Goal: Answer question/provide support: Share knowledge or assist other users

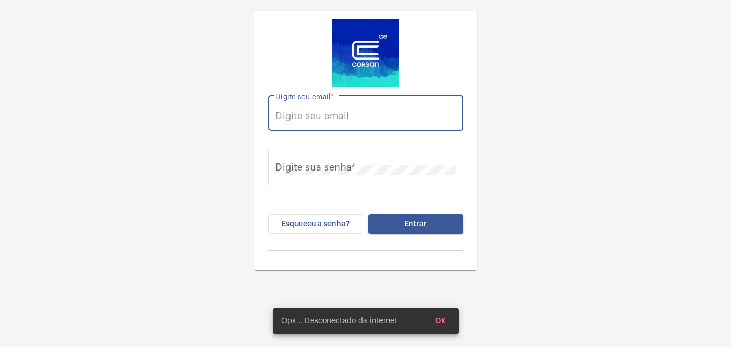
click at [417, 116] on input "Digite seu email *" at bounding box center [366, 115] width 180 height 11
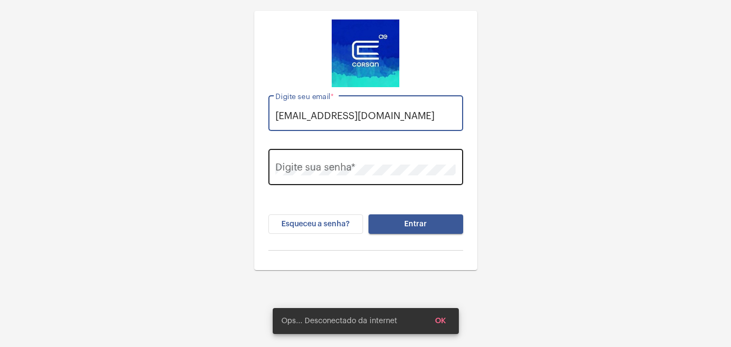
type input "[EMAIL_ADDRESS][DOMAIN_NAME]"
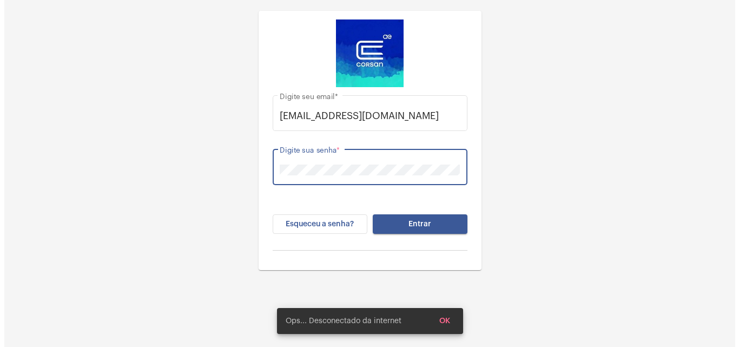
scroll to position [0, 0]
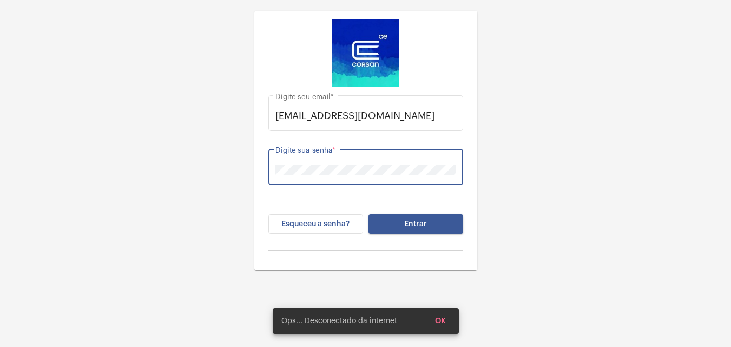
click at [369, 214] on button "Entrar" at bounding box center [416, 223] width 95 height 19
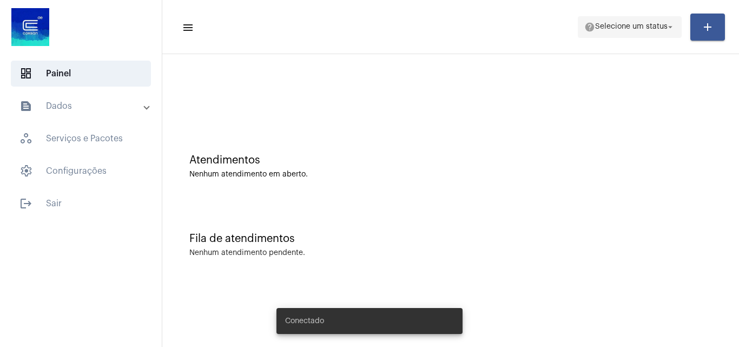
click at [618, 36] on span "help Selecione um status arrow_drop_down" at bounding box center [630, 26] width 91 height 19
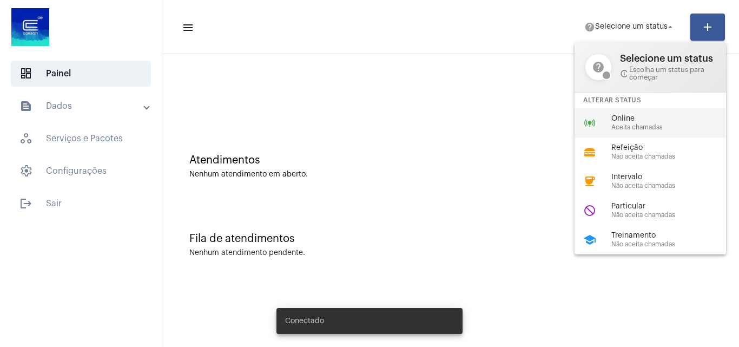
click at [623, 122] on span "Online" at bounding box center [673, 119] width 123 height 8
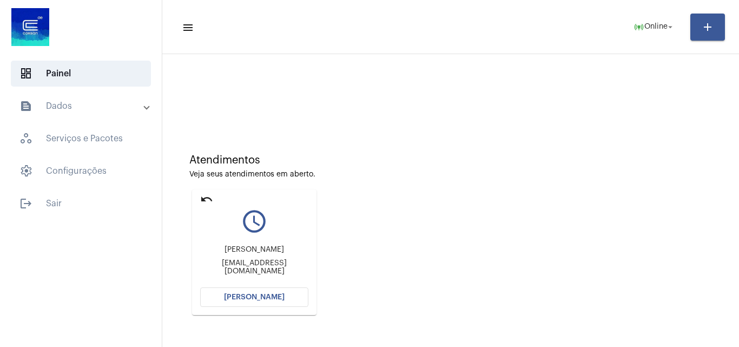
click at [266, 301] on button "[PERSON_NAME]" at bounding box center [254, 296] width 108 height 19
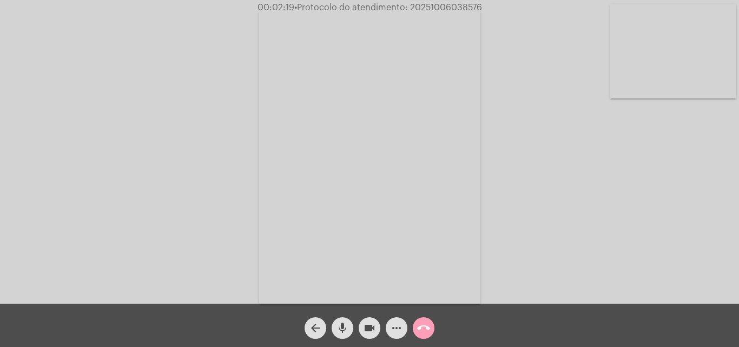
click at [421, 323] on mat-icon "call_end" at bounding box center [423, 328] width 13 height 13
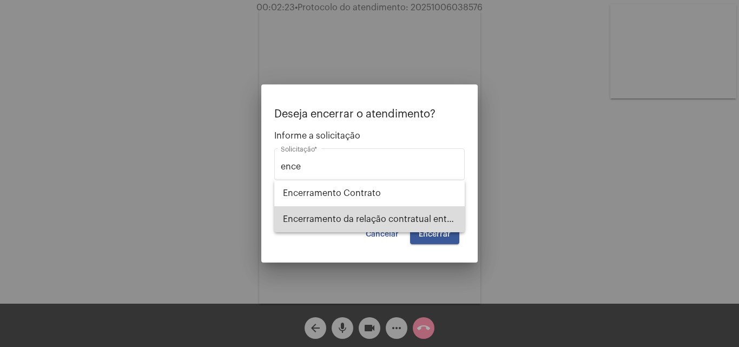
click at [410, 224] on span "Encerramento da relação contratual entre [PERSON_NAME] e o USUÁRIO" at bounding box center [369, 219] width 173 height 26
type input "Encerramento da relação contratual entre [PERSON_NAME] e o USUÁRIO"
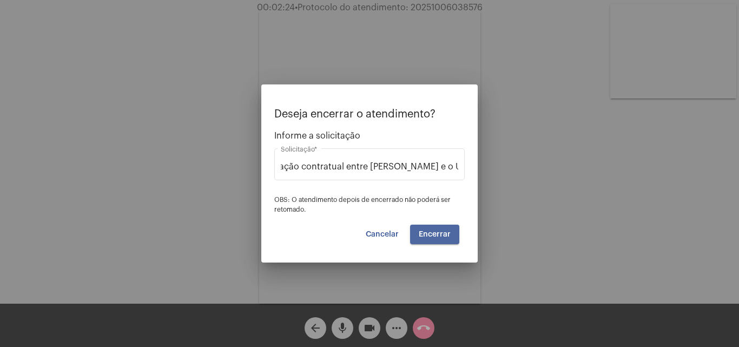
click at [440, 234] on span "Encerrar" at bounding box center [435, 235] width 32 height 8
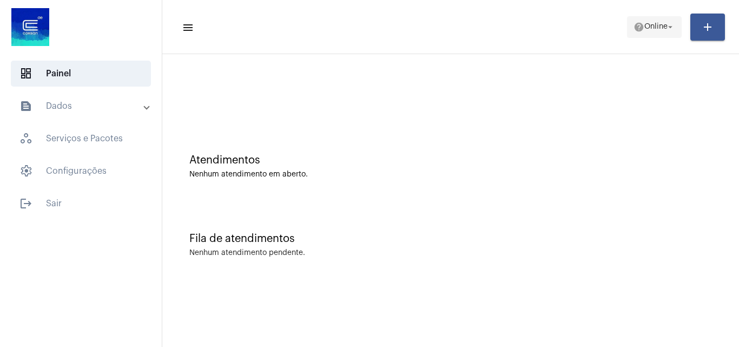
click at [660, 19] on span "help Online arrow_drop_down" at bounding box center [655, 26] width 42 height 19
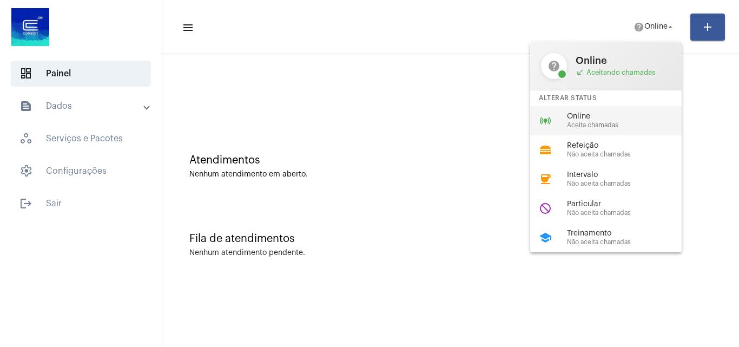
click at [567, 121] on div "Online Aceita chamadas" at bounding box center [628, 121] width 123 height 16
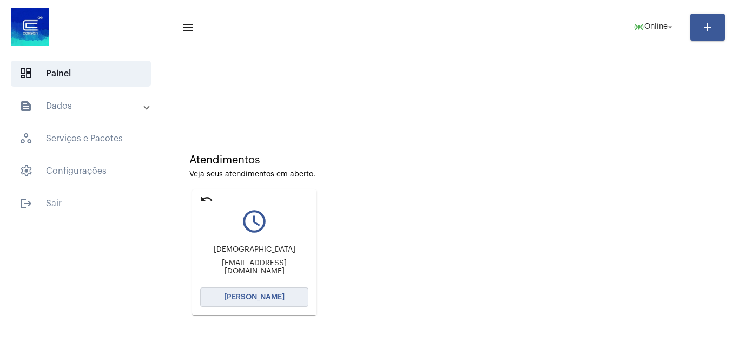
click at [260, 299] on span "[PERSON_NAME]" at bounding box center [254, 297] width 61 height 8
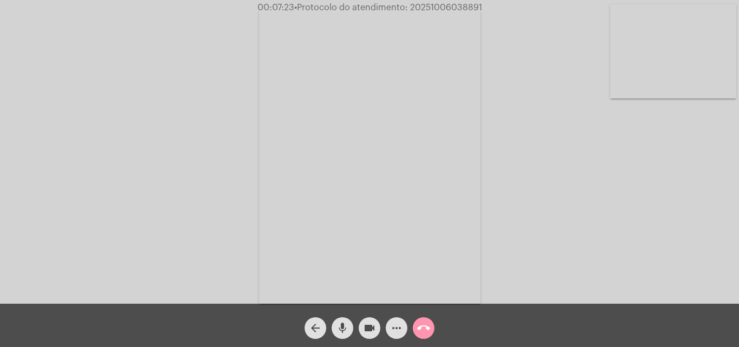
click at [453, 5] on span "• Protocolo do atendimento: 20251006038891" at bounding box center [388, 7] width 188 height 9
copy span "20251006038891"
click at [426, 338] on span "call_end" at bounding box center [423, 328] width 13 height 22
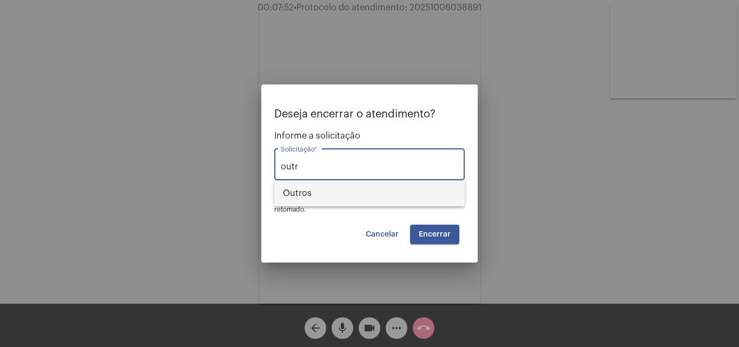
click at [361, 192] on span "Outros" at bounding box center [369, 193] width 173 height 26
type input "Outros"
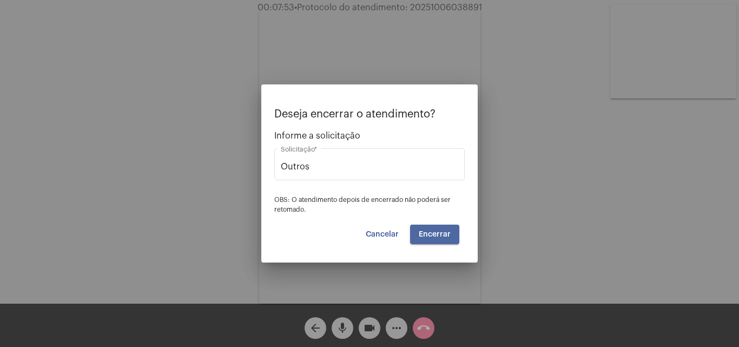
click at [445, 233] on span "Encerrar" at bounding box center [435, 235] width 32 height 8
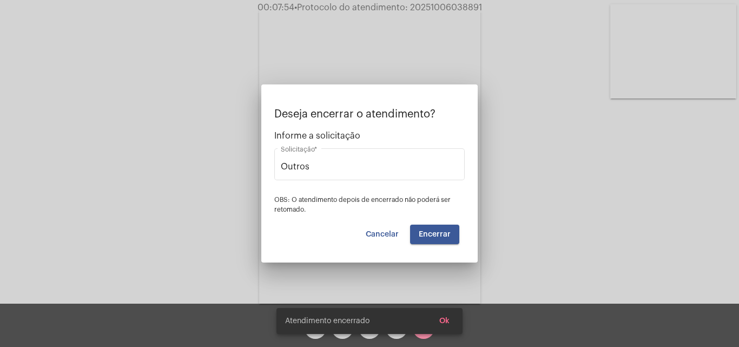
click at [445, 233] on video at bounding box center [369, 156] width 221 height 296
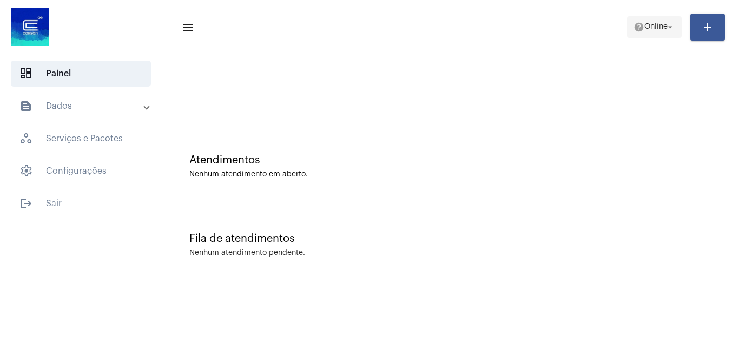
click at [649, 30] on span "Online" at bounding box center [656, 27] width 23 height 8
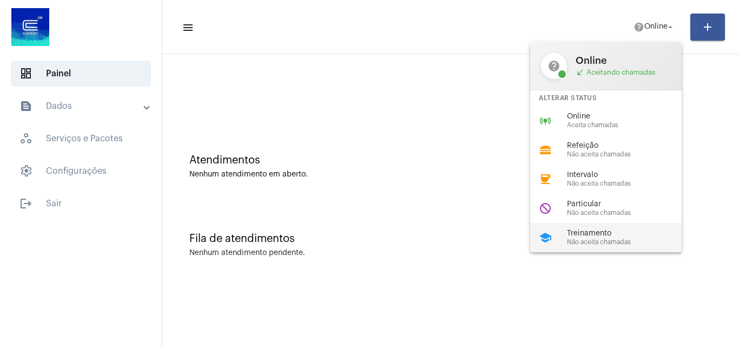
click at [601, 234] on span "Treinamento" at bounding box center [628, 234] width 123 height 8
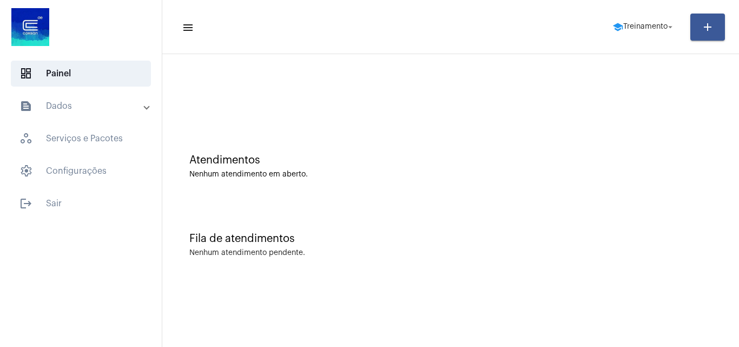
click at [638, 43] on mat-toolbar-row "menu school Treinamento arrow_drop_down add" at bounding box center [450, 27] width 577 height 35
click at [650, 18] on span "school Treinamento arrow_drop_down" at bounding box center [644, 26] width 63 height 19
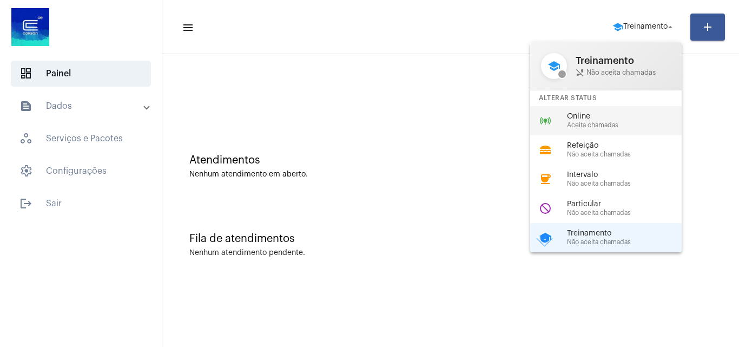
click at [618, 113] on span "Online" at bounding box center [628, 117] width 123 height 8
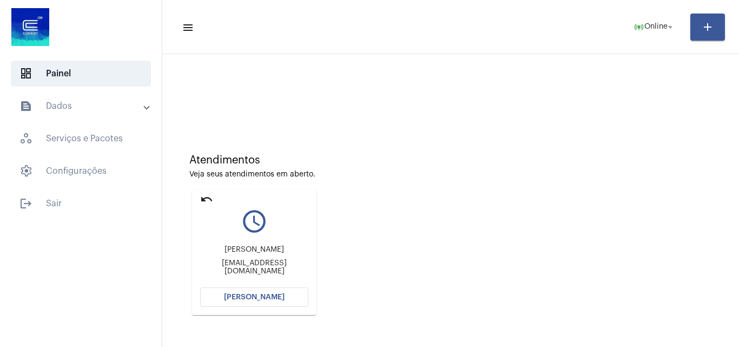
click at [268, 296] on span "[PERSON_NAME]" at bounding box center [254, 297] width 61 height 8
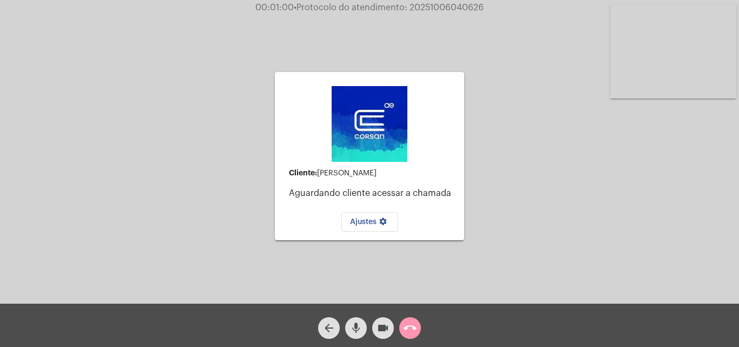
click at [712, 67] on video at bounding box center [674, 51] width 126 height 94
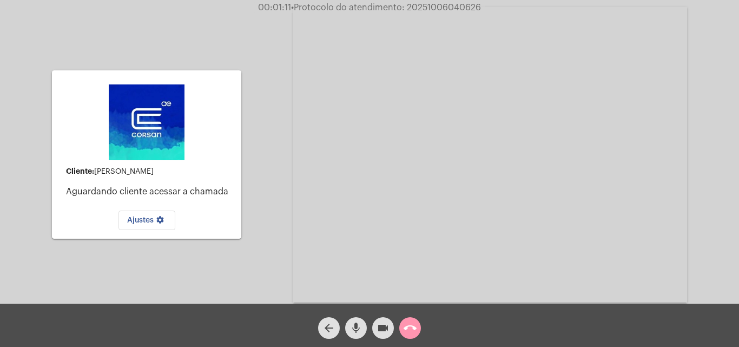
click at [163, 114] on img at bounding box center [147, 122] width 76 height 76
click at [412, 331] on mat-icon "call_end" at bounding box center [410, 328] width 13 height 13
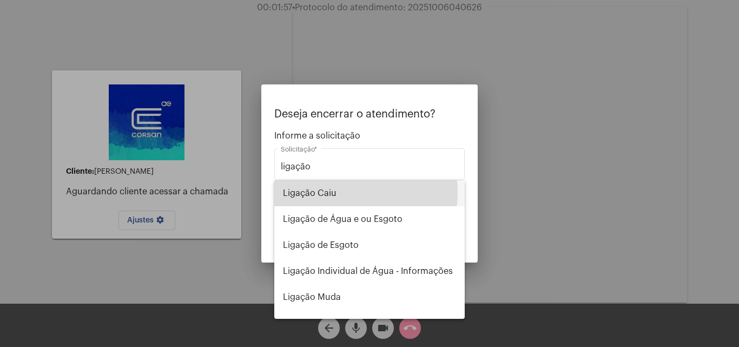
click at [347, 192] on span "Ligação Caiu" at bounding box center [369, 193] width 173 height 26
type input "Ligação Caiu"
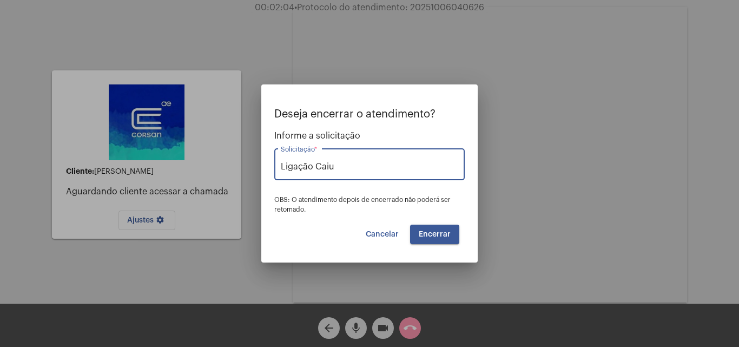
click at [451, 232] on button "Encerrar" at bounding box center [434, 234] width 49 height 19
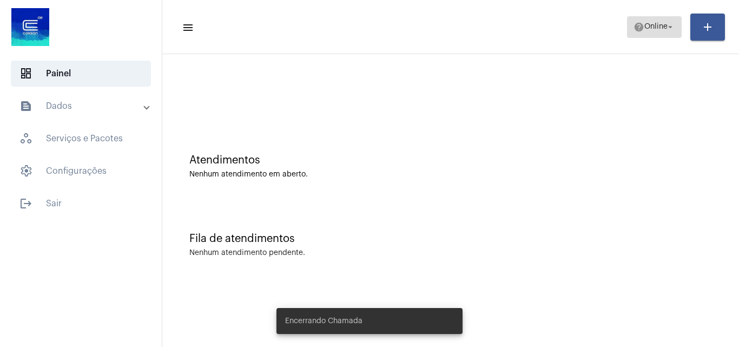
click at [655, 30] on span "Online" at bounding box center [656, 27] width 23 height 8
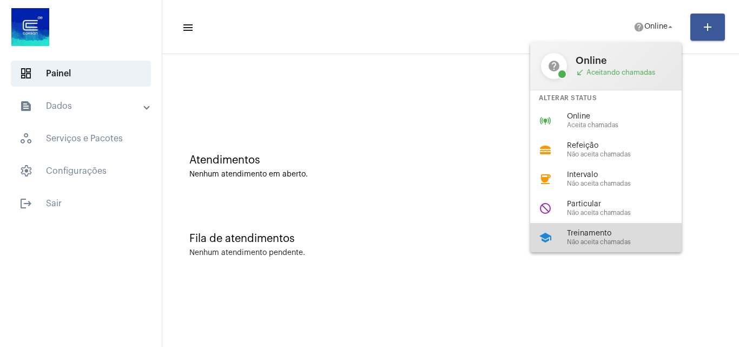
click at [562, 233] on div "school Treinamento Não aceita chamadas" at bounding box center [614, 237] width 169 height 29
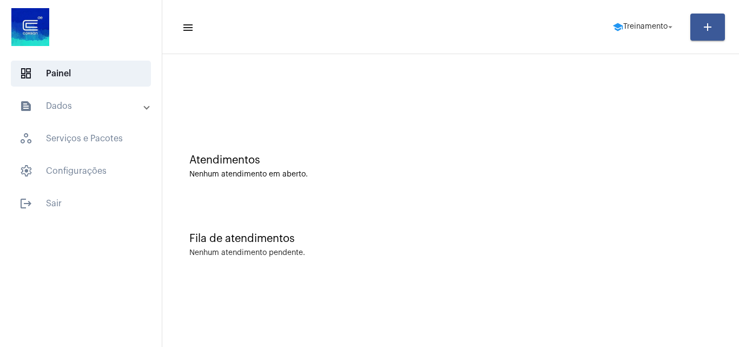
click at [638, 14] on mat-toolbar-row "menu school Treinamento arrow_drop_down add" at bounding box center [450, 27] width 577 height 35
click at [638, 21] on span "school Treinamento arrow_drop_down" at bounding box center [644, 26] width 63 height 19
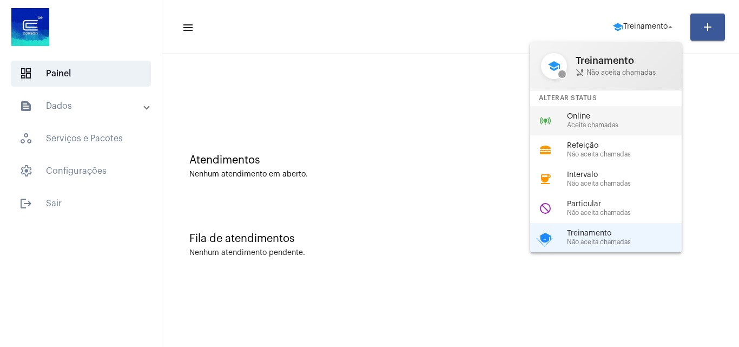
click at [588, 124] on span "Aceita chamadas" at bounding box center [628, 125] width 123 height 7
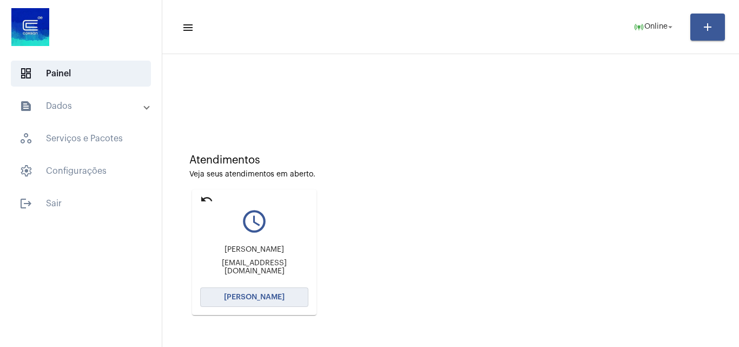
click at [279, 291] on button "[PERSON_NAME]" at bounding box center [254, 296] width 108 height 19
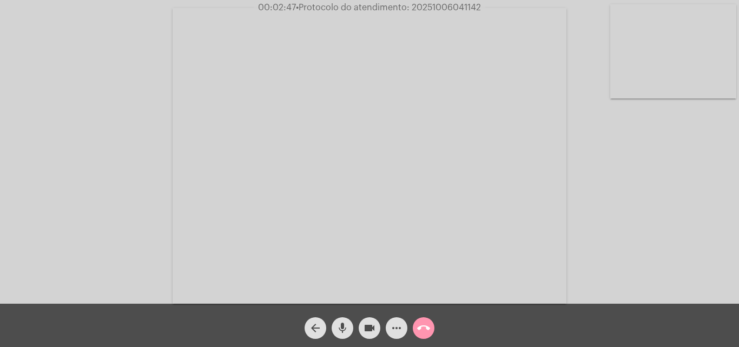
click at [457, 4] on span "• Protocolo do atendimento: 20251006041142" at bounding box center [388, 7] width 185 height 9
copy span "20251006041142"
click at [400, 330] on mat-icon "more_horiz" at bounding box center [396, 328] width 13 height 13
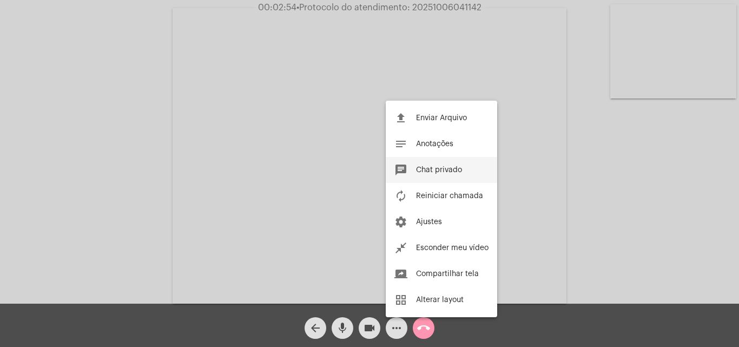
click at [438, 173] on span "Chat privado" at bounding box center [439, 170] width 46 height 8
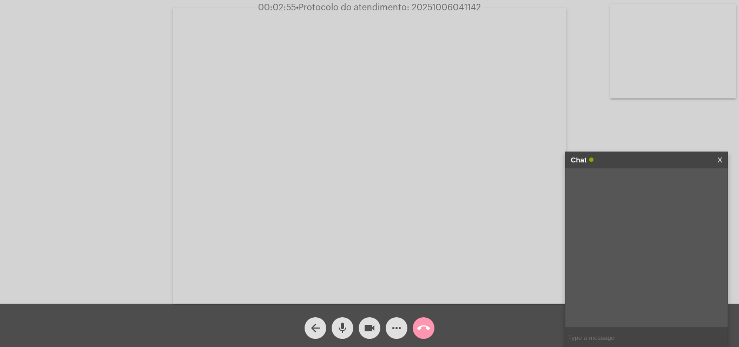
click at [602, 335] on input "text" at bounding box center [647, 337] width 162 height 19
paste input "20251006041142"
type input "20251006041142"
click at [426, 324] on mat-icon "call_end" at bounding box center [423, 328] width 13 height 13
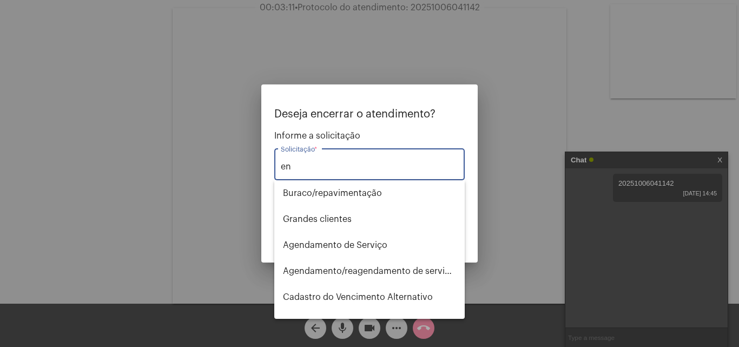
type input "e"
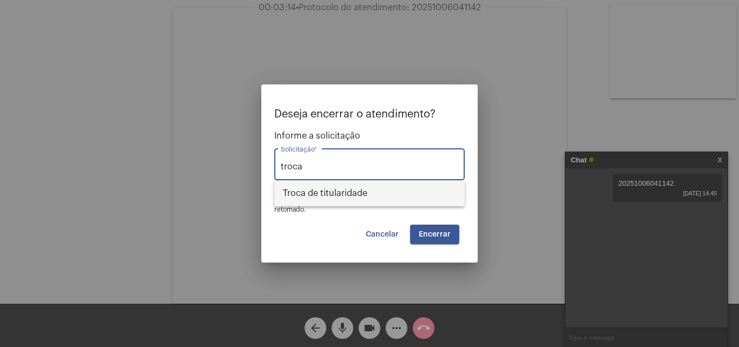
click at [369, 193] on span "Troca de titularidade" at bounding box center [369, 193] width 173 height 26
type input "Troca de titularidade"
click at [451, 233] on button "Encerrar" at bounding box center [434, 234] width 49 height 19
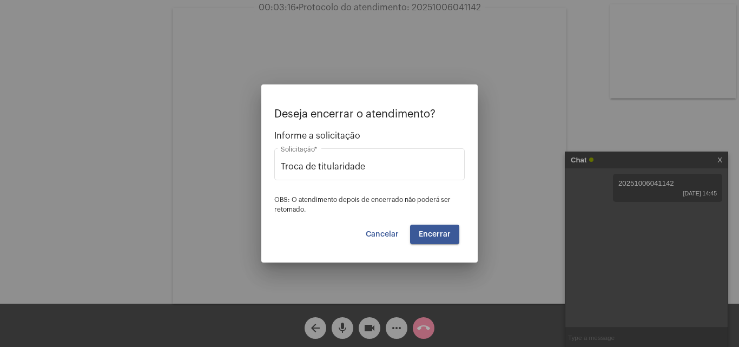
click at [440, 232] on span "Encerrar" at bounding box center [435, 235] width 32 height 8
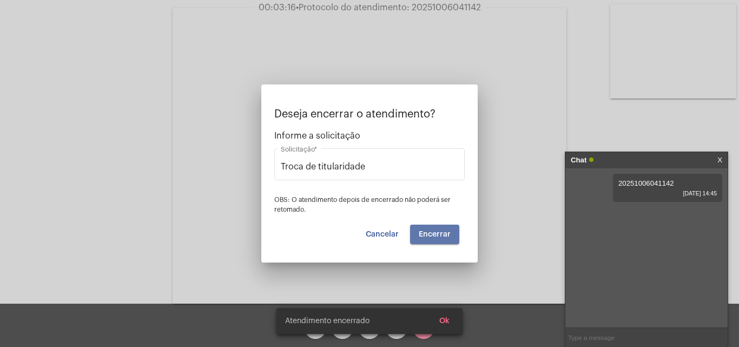
click at [440, 232] on span "Encerrar" at bounding box center [435, 235] width 32 height 8
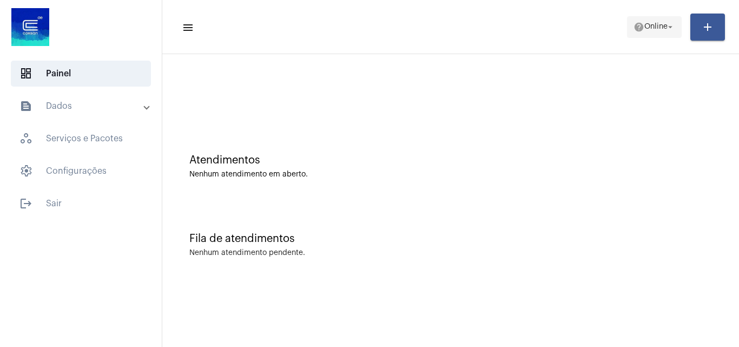
click at [650, 30] on span "Online" at bounding box center [656, 27] width 23 height 8
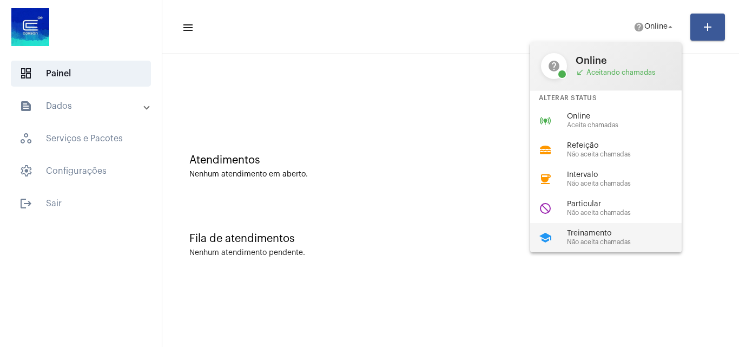
click at [573, 230] on span "Treinamento" at bounding box center [628, 234] width 123 height 8
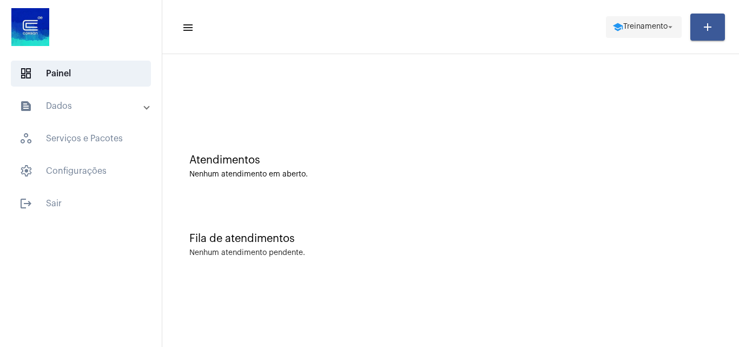
click at [613, 24] on mat-icon "school" at bounding box center [618, 27] width 11 height 11
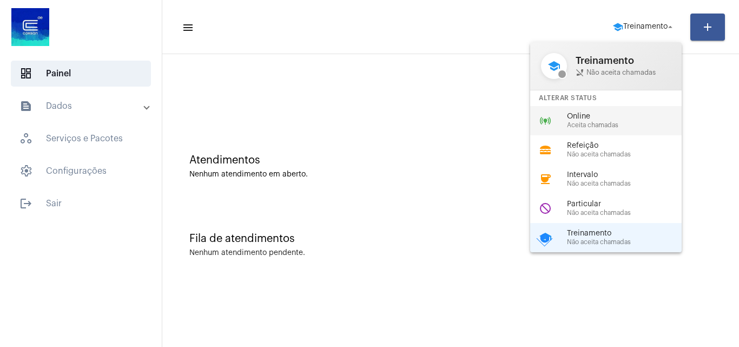
click at [575, 119] on span "Online" at bounding box center [628, 117] width 123 height 8
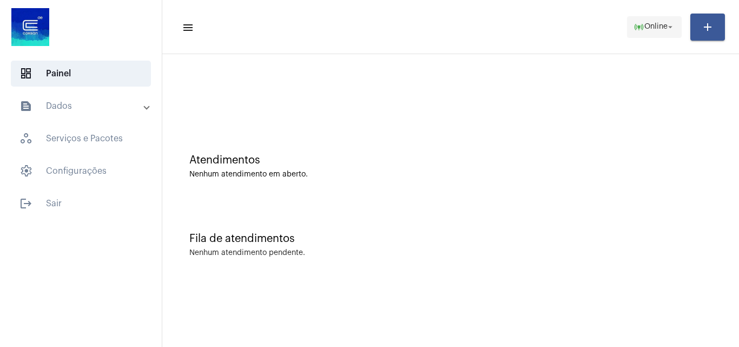
click at [656, 34] on span "online_prediction Online arrow_drop_down" at bounding box center [655, 26] width 42 height 19
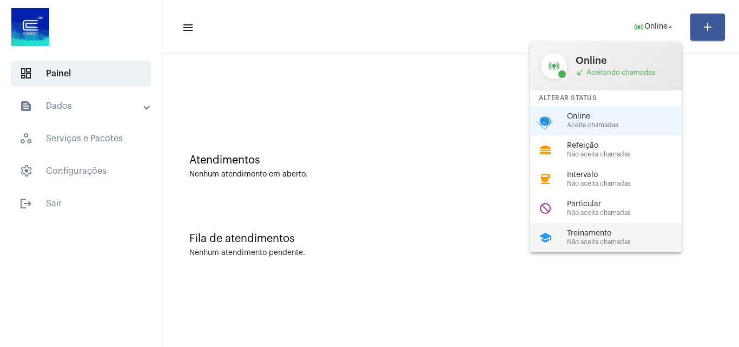
click at [585, 244] on span "Não aceita chamadas" at bounding box center [628, 242] width 123 height 7
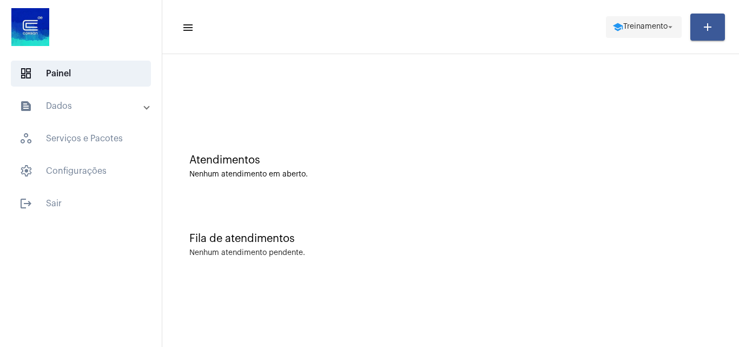
click at [650, 24] on span "Treinamento" at bounding box center [646, 27] width 44 height 8
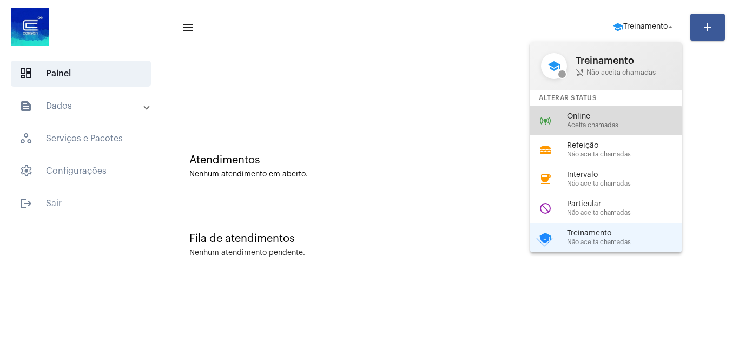
click at [588, 125] on span "Aceita chamadas" at bounding box center [628, 125] width 123 height 7
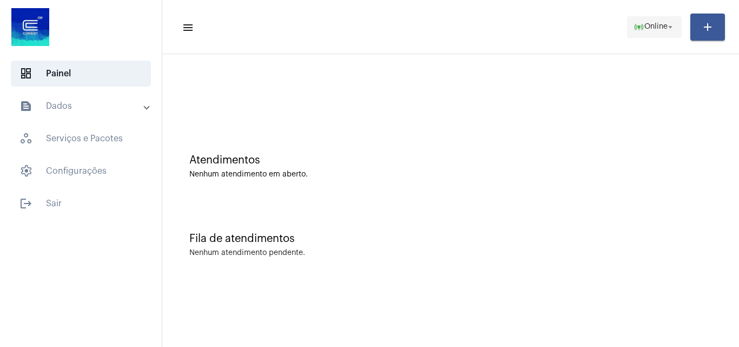
click at [650, 23] on span "Online" at bounding box center [656, 27] width 23 height 8
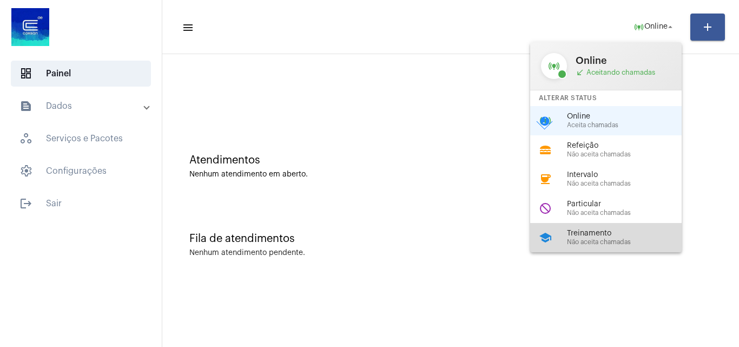
click at [591, 226] on div "school Treinamento Não aceita chamadas" at bounding box center [614, 237] width 169 height 29
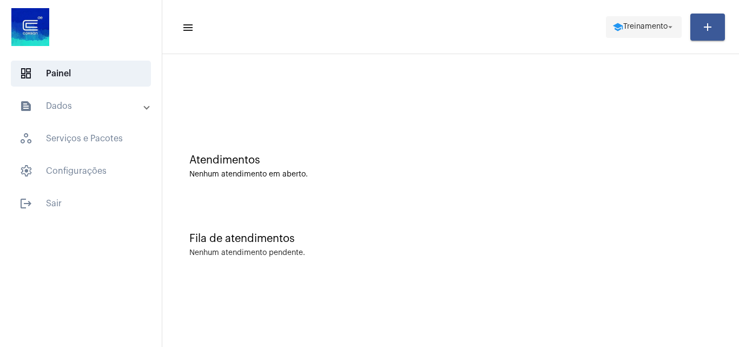
click at [646, 26] on span "Treinamento" at bounding box center [646, 27] width 44 height 8
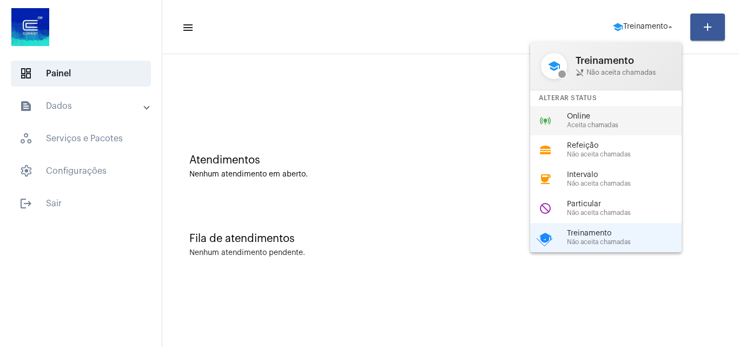
click at [596, 115] on span "Online" at bounding box center [628, 117] width 123 height 8
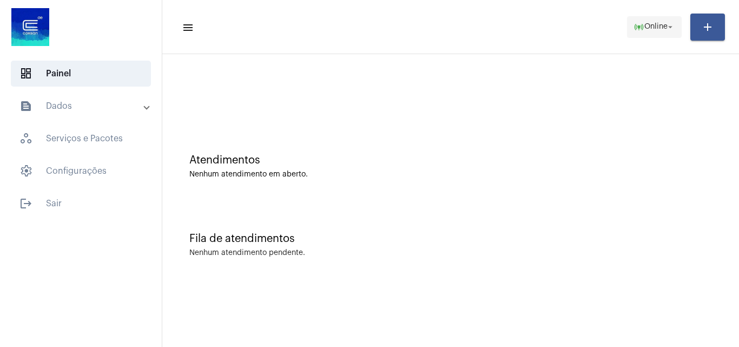
click at [644, 18] on span "online_prediction Online arrow_drop_down" at bounding box center [655, 26] width 42 height 19
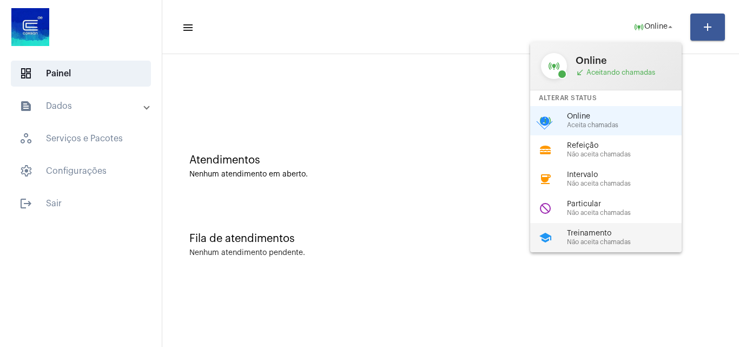
click at [608, 233] on span "Treinamento" at bounding box center [628, 234] width 123 height 8
